Goal: Task Accomplishment & Management: Manage account settings

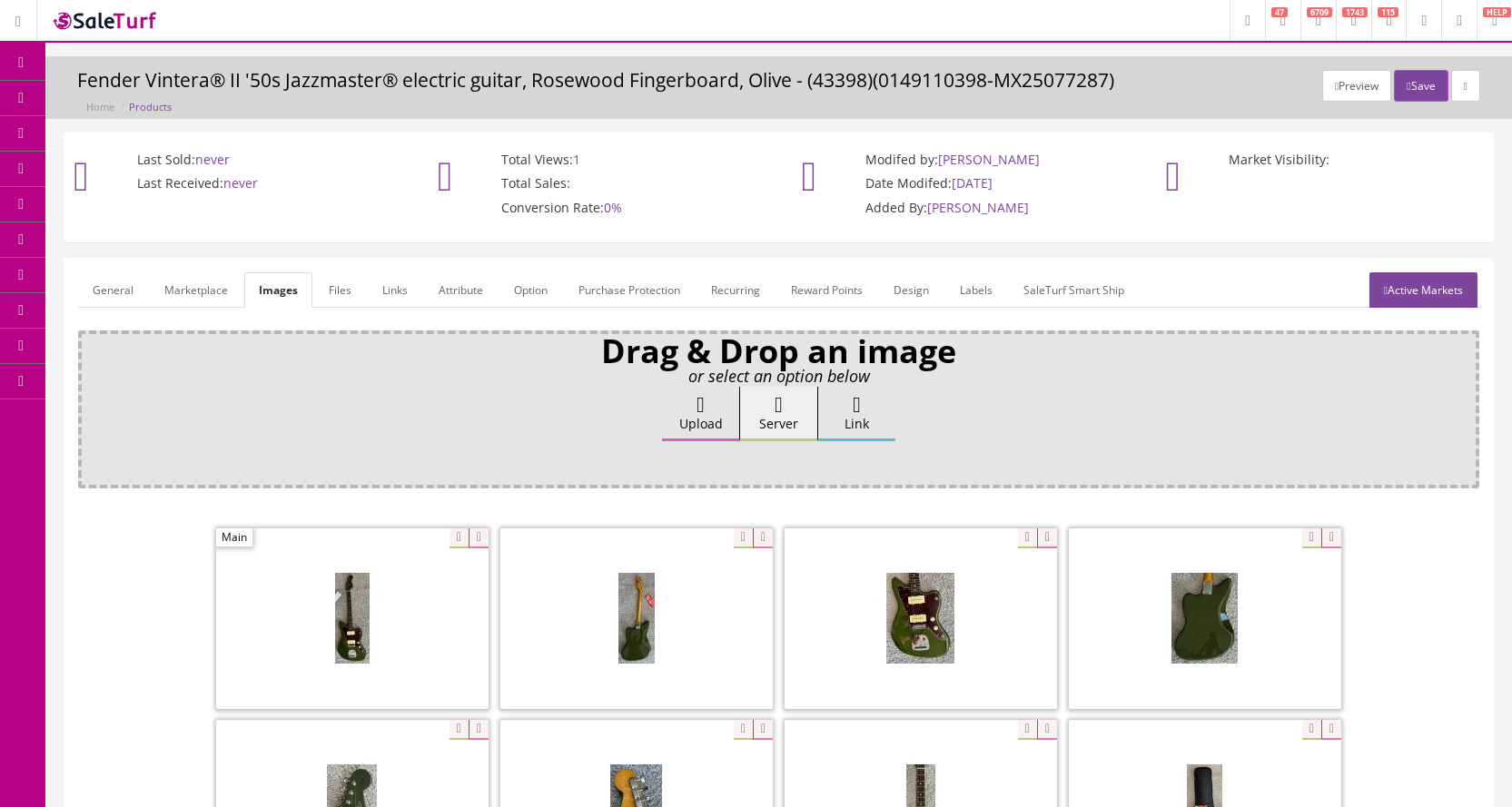
click at [92, 99] on link "Products" at bounding box center [141, 98] width 191 height 35
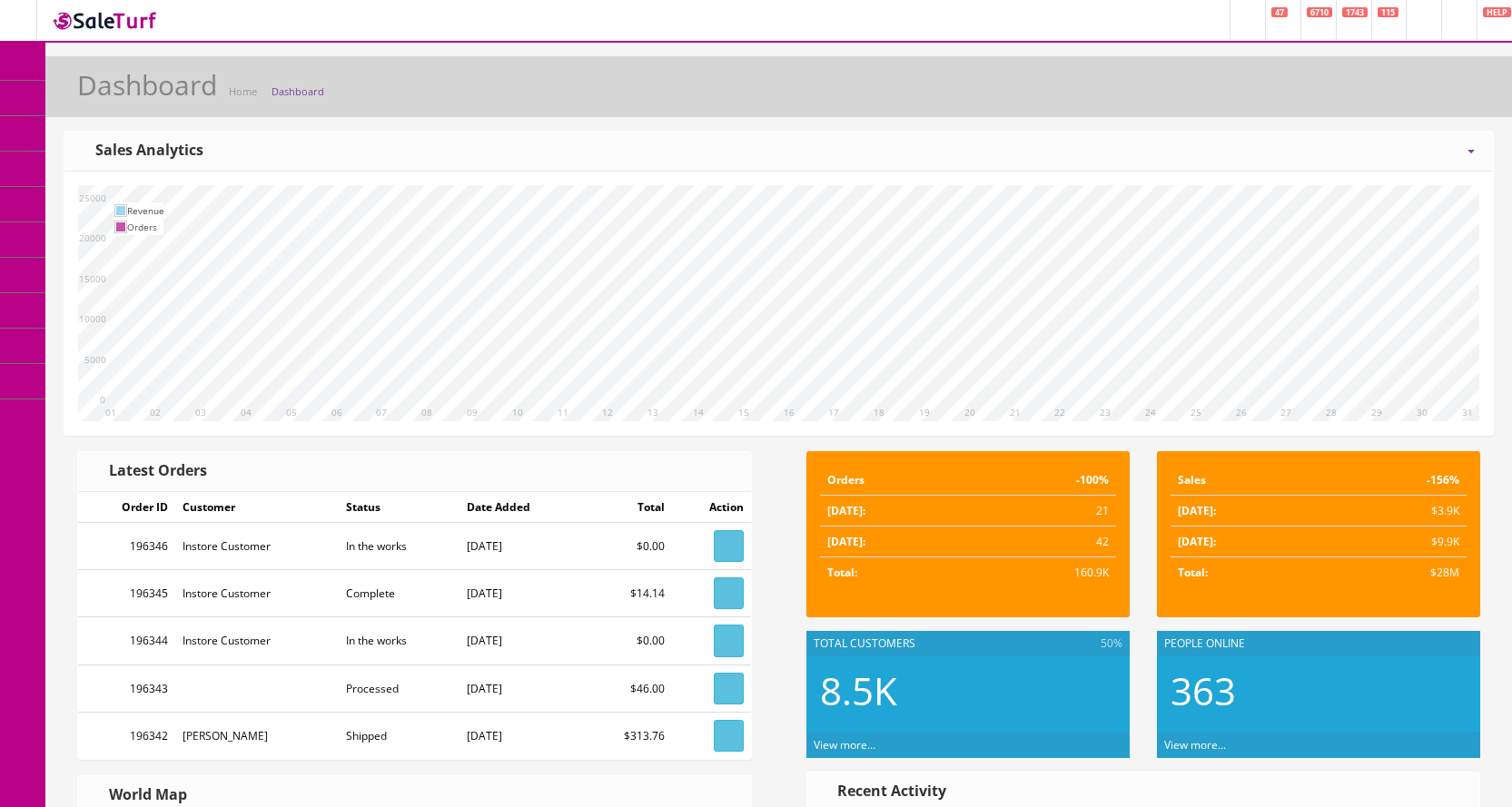
click at [130, 94] on span "Products" at bounding box center [130, 98] width 45 height 15
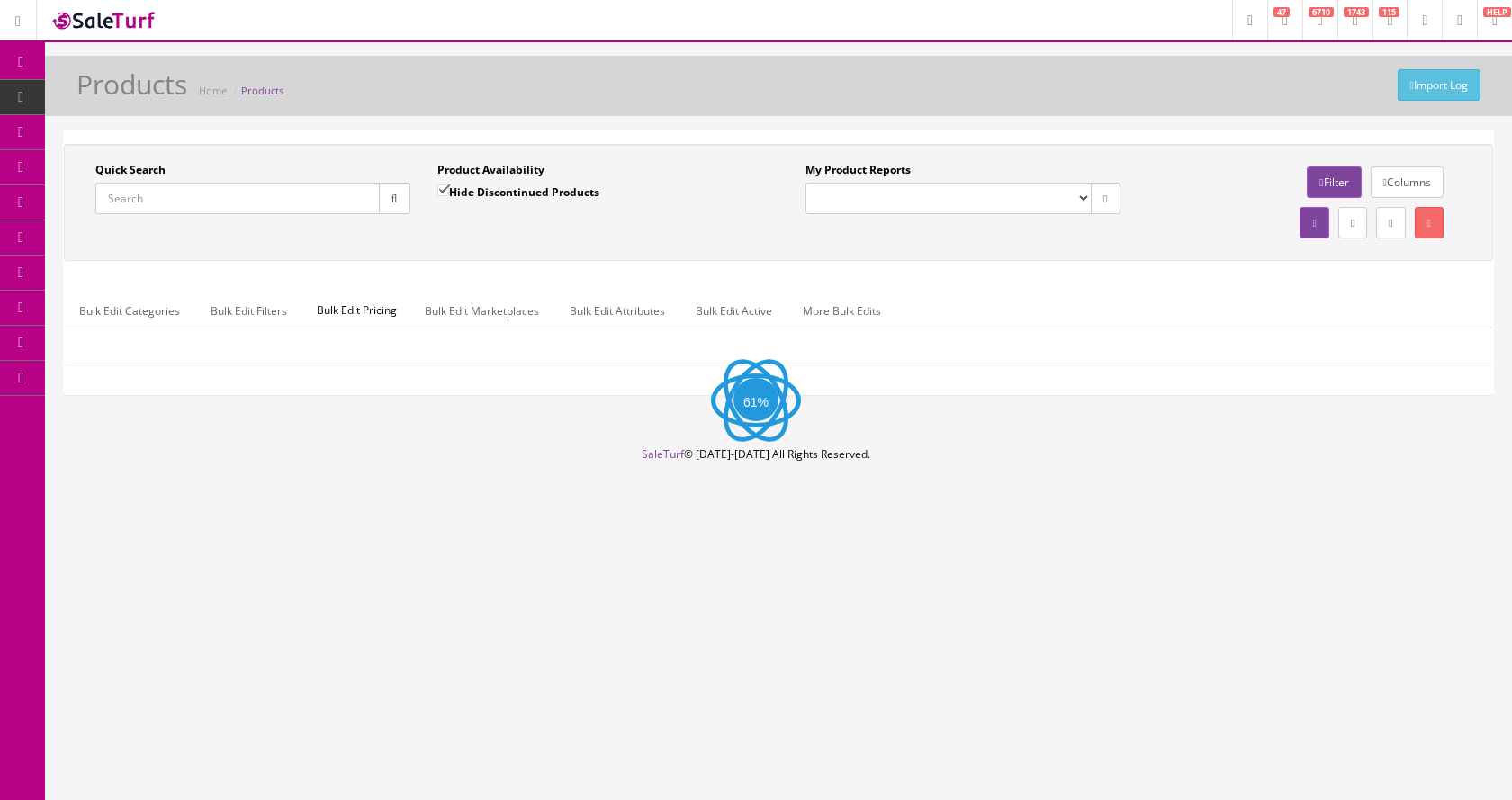
click at [237, 201] on input "Quick Search" at bounding box center [237, 198] width 285 height 31
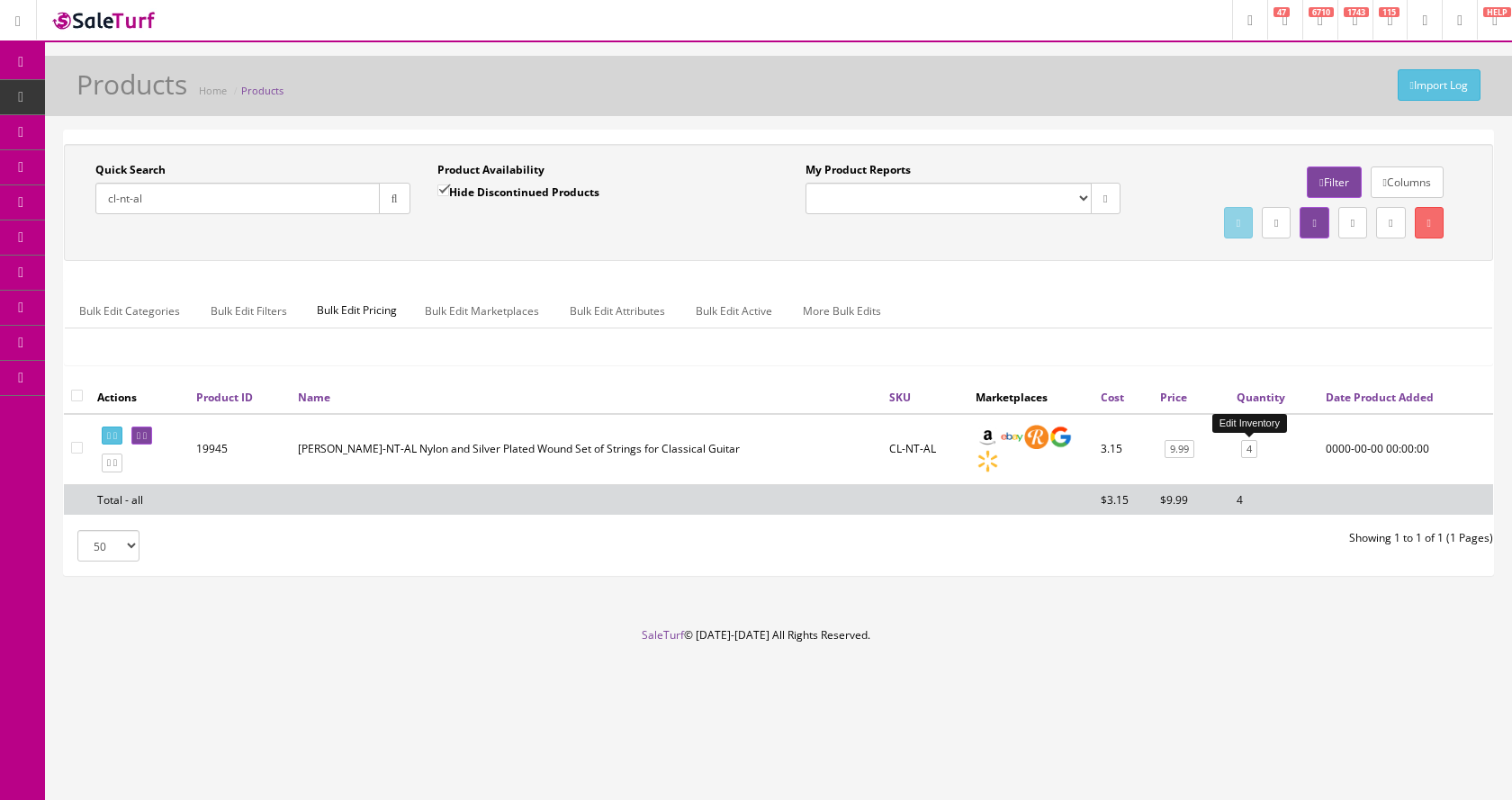
type input "cl-nt-al"
click at [1249, 451] on link "4" at bounding box center [1248, 449] width 16 height 19
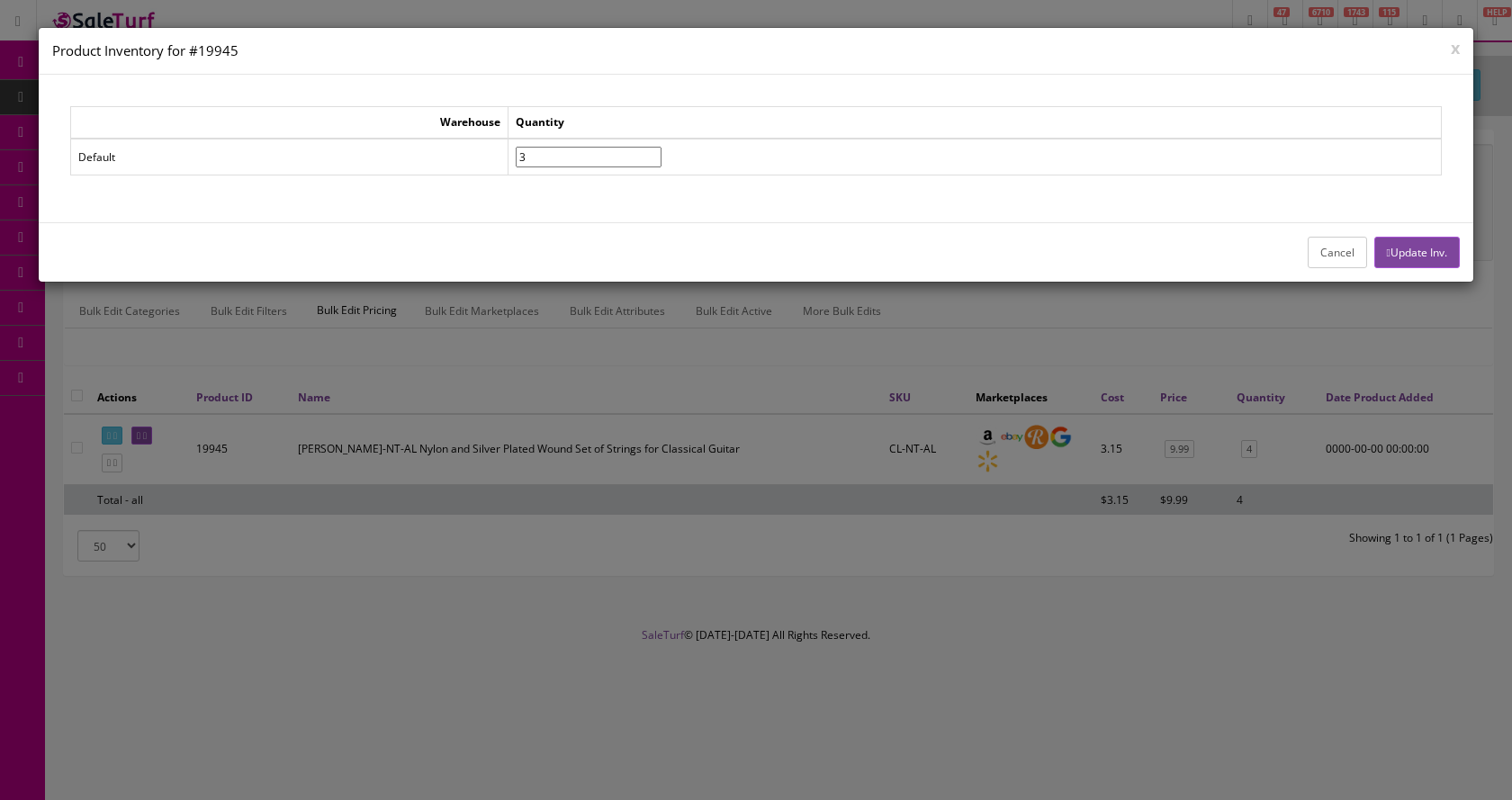
click at [661, 161] on input"] "3" at bounding box center [588, 157] width 146 height 21
type input"] "2"
click at [661, 161] on input"] "2" at bounding box center [588, 157] width 146 height 21
click at [1406, 251] on button "Update Inv." at bounding box center [1417, 252] width 86 height 31
